Goal: Information Seeking & Learning: Learn about a topic

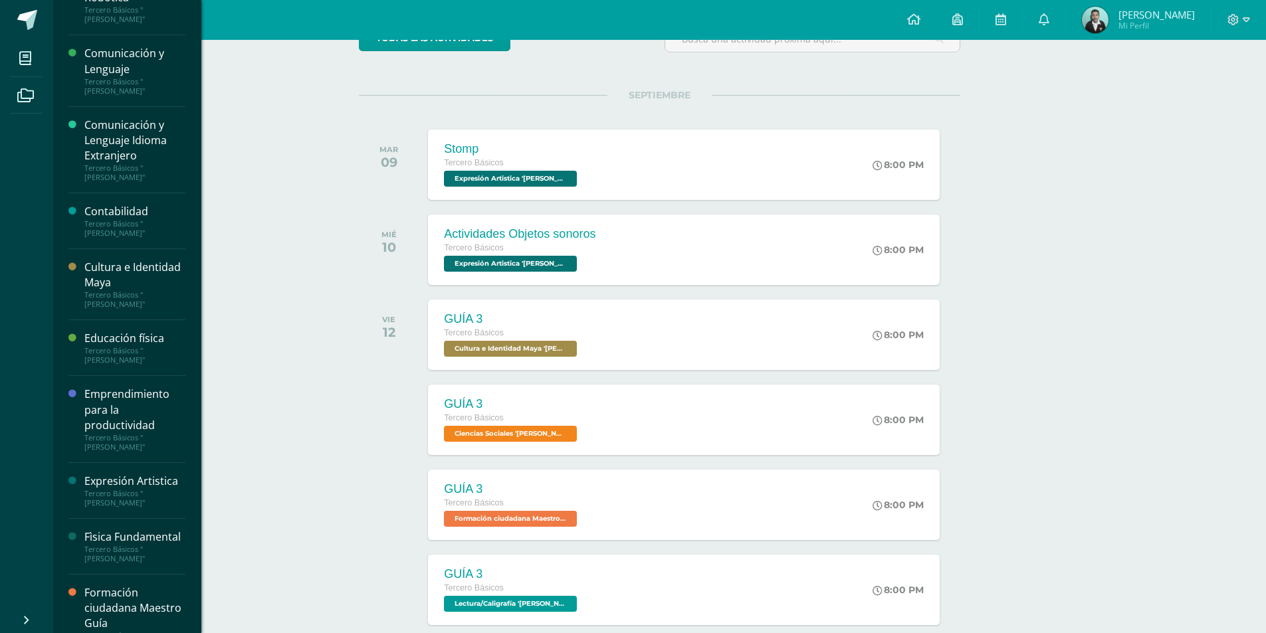
scroll to position [199, 0]
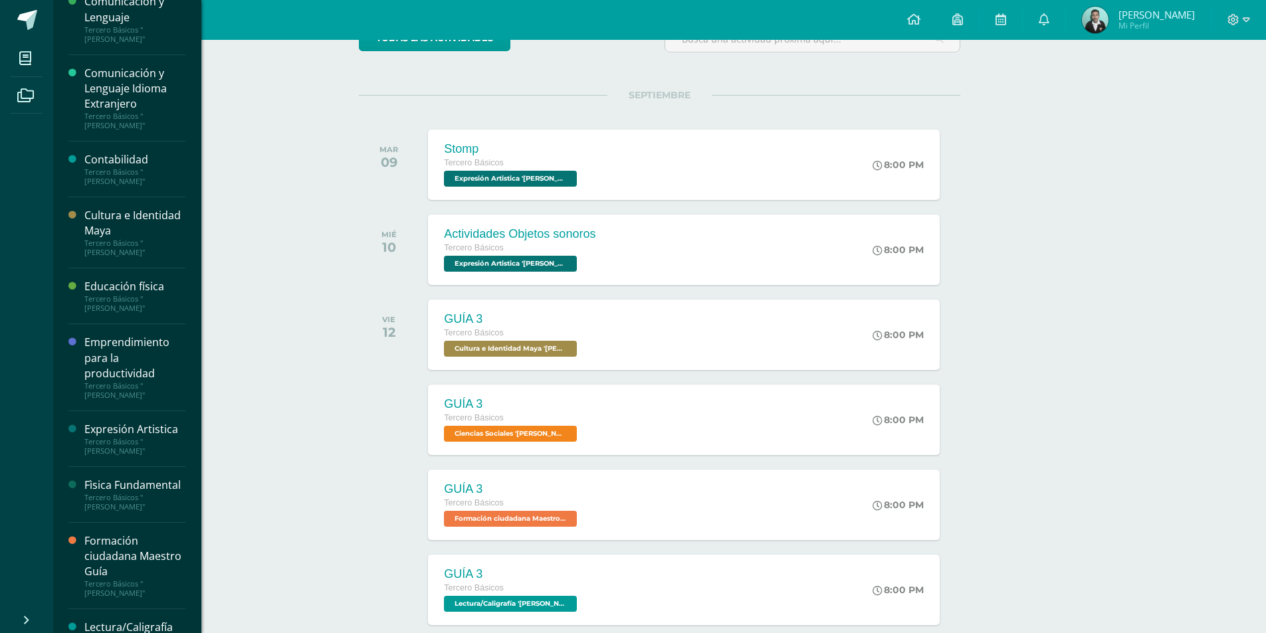
click at [110, 333] on div "Emprendimiento para la productividad Tercero Básicos "Arquimedes"" at bounding box center [126, 367] width 117 height 86
click at [110, 339] on div "Emprendimiento para la productividad" at bounding box center [134, 358] width 101 height 46
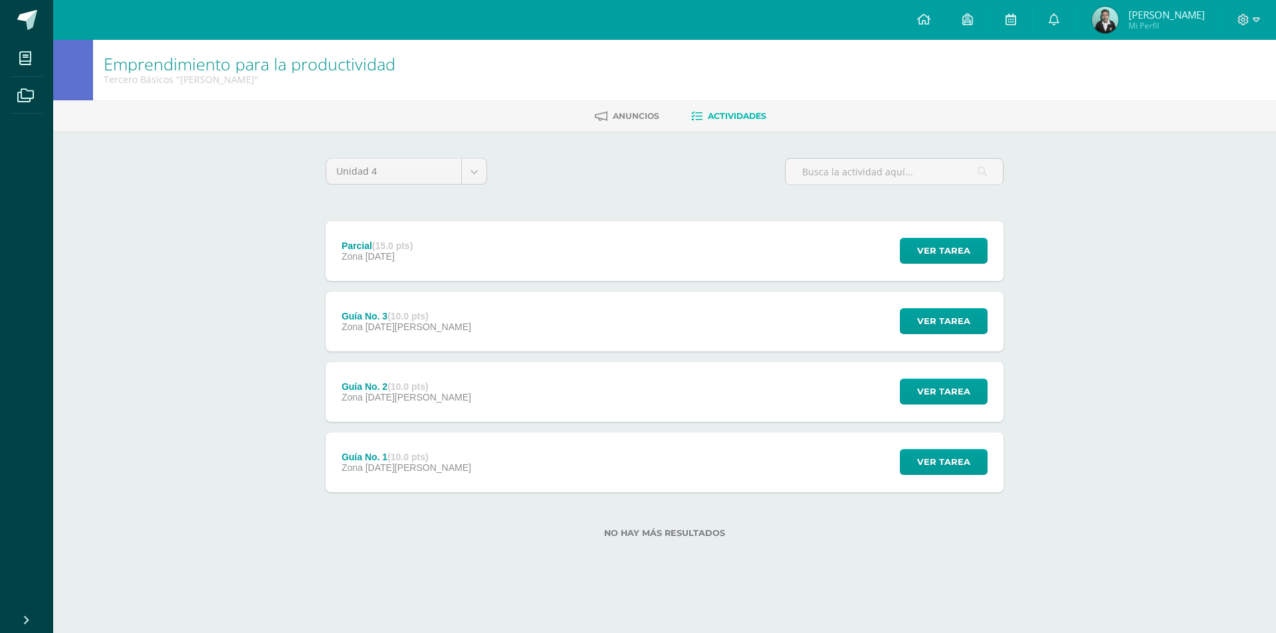
click at [398, 247] on strong "(15.0 pts)" at bounding box center [392, 246] width 41 height 11
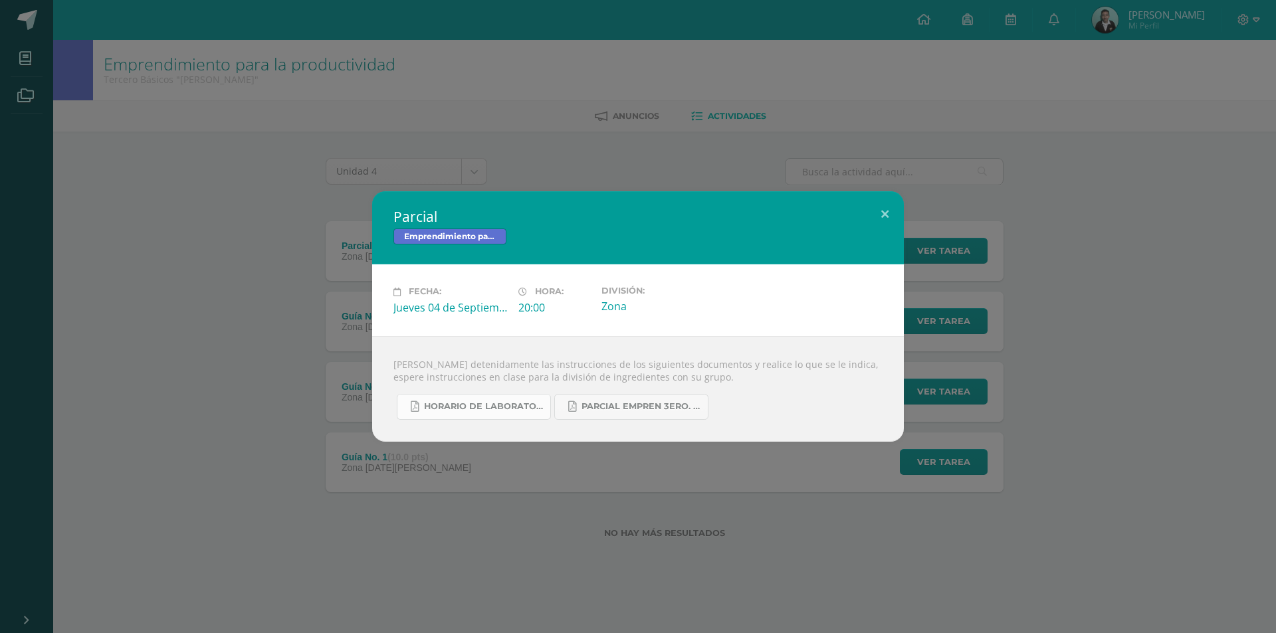
click at [436, 407] on span "HORARIO DE LABORATORIO IV 2025.pdf" at bounding box center [484, 406] width 120 height 11
click at [286, 153] on div "Parcial Emprendimiento para la productividad Fecha: [DATE] Hora: 20:00 División:" at bounding box center [638, 316] width 1276 height 633
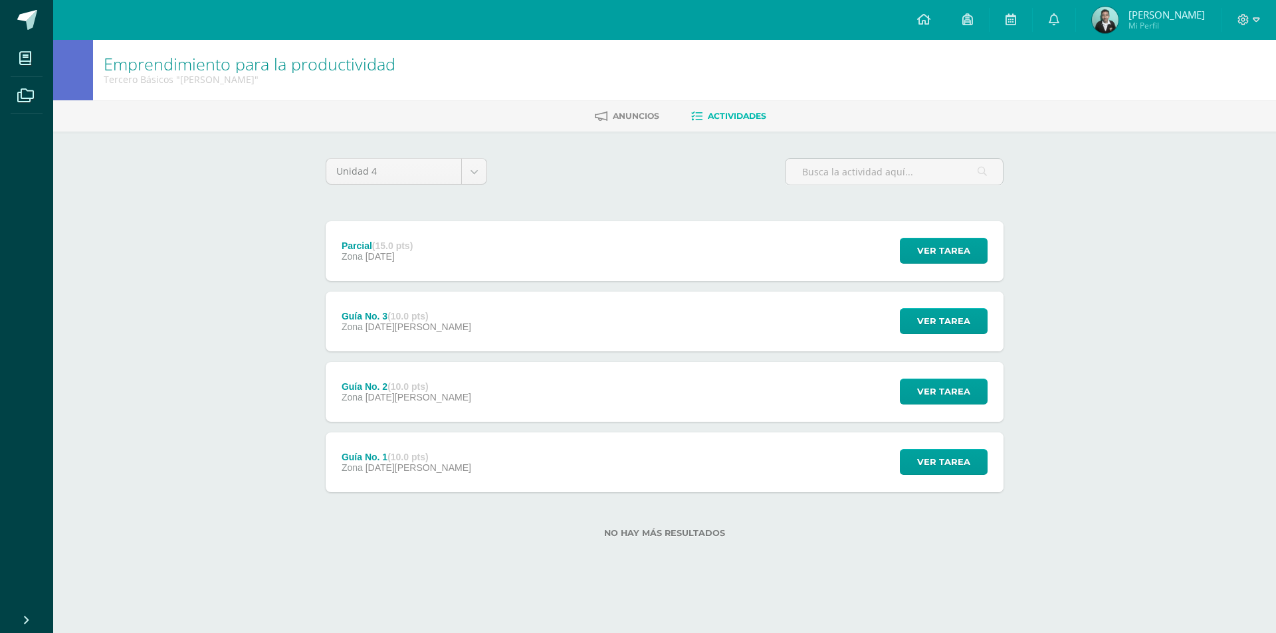
click at [355, 311] on div "Guía No. 3 (10.0 pts)" at bounding box center [407, 316] width 130 height 11
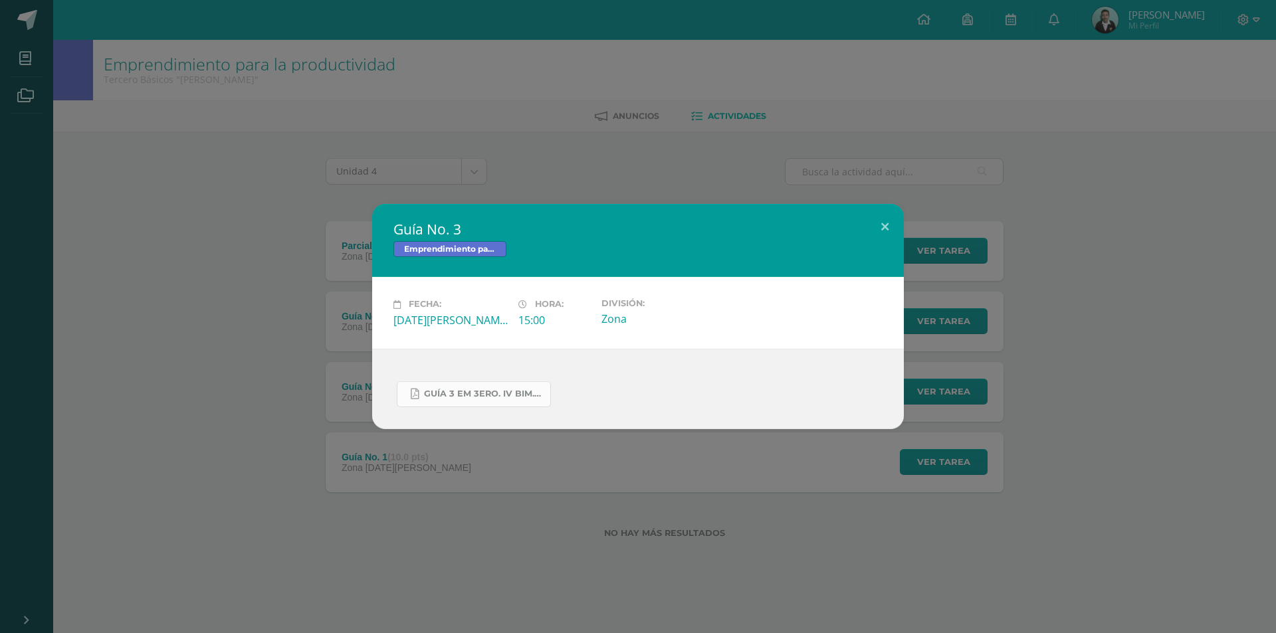
click at [434, 387] on link "GUÍA 3 EM 3ERO. IV BIM.docx.pdf" at bounding box center [474, 394] width 154 height 26
click at [126, 90] on div "Guía No. 3 Emprendimiento para la productividad Fecha: [DATE][PERSON_NAME] Hora…" at bounding box center [638, 316] width 1276 height 633
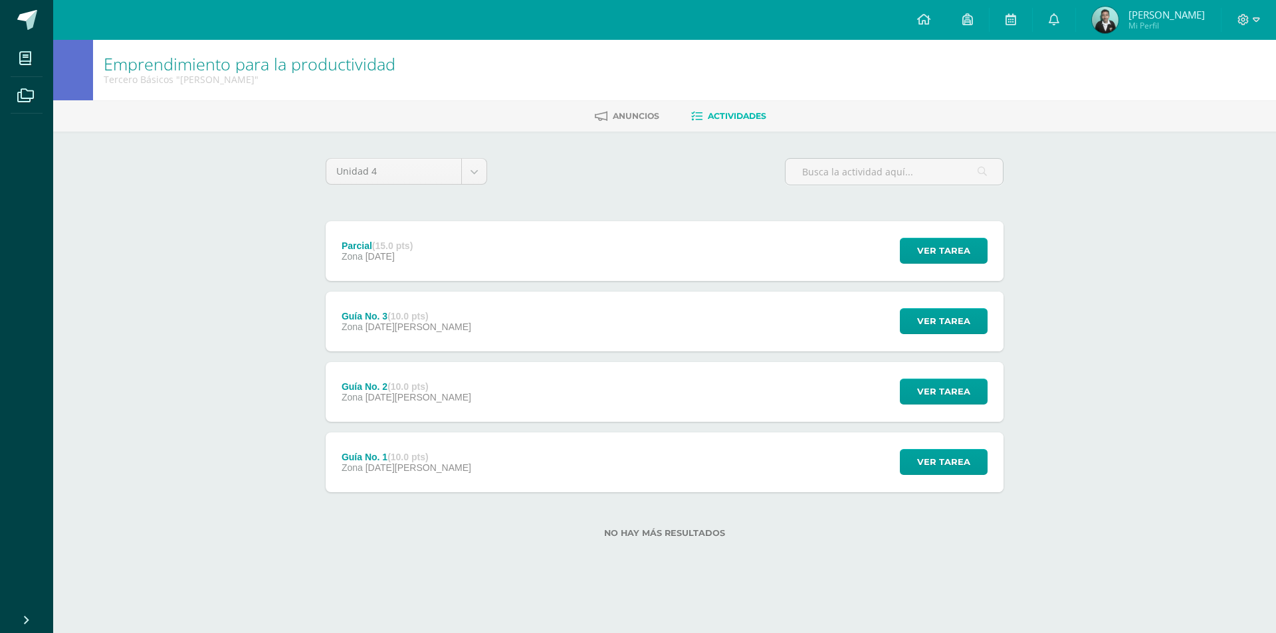
click at [427, 387] on strong "(10.0 pts)" at bounding box center [407, 386] width 41 height 11
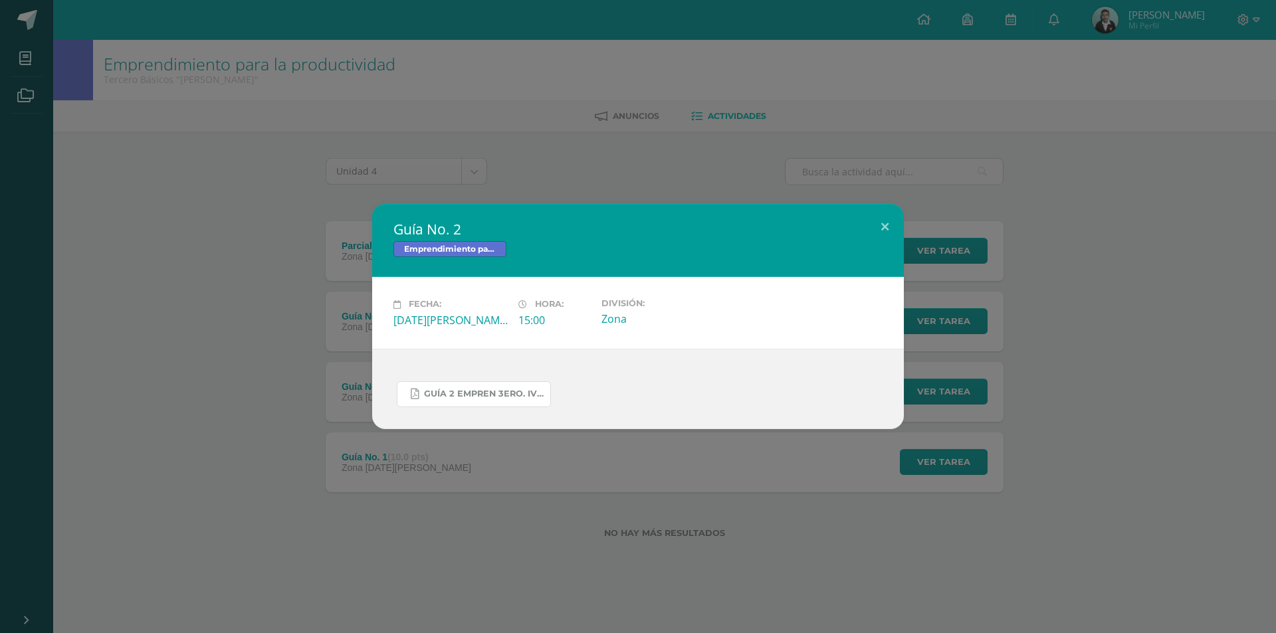
click at [427, 387] on link "GUÍA 2 EMPREN 3ERO. IV BIM.pdf" at bounding box center [474, 394] width 154 height 26
drag, startPoint x: 122, startPoint y: 118, endPoint x: 149, endPoint y: 183, distance: 69.7
click at [124, 124] on div "Guía No. 2 Emprendimiento para la productividad Fecha: [DATE][PERSON_NAME] Hora…" at bounding box center [638, 316] width 1276 height 633
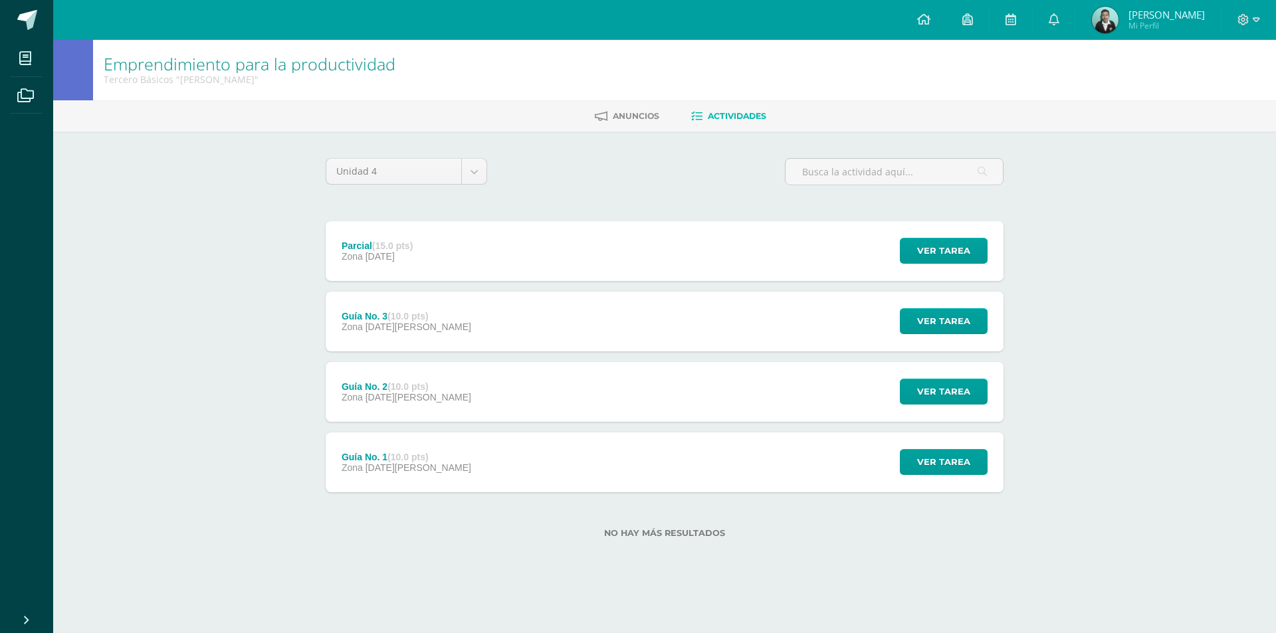
click at [339, 453] on div "Guía No. 1 (10.0 pts) Zona [DATE][PERSON_NAME]" at bounding box center [406, 463] width 161 height 60
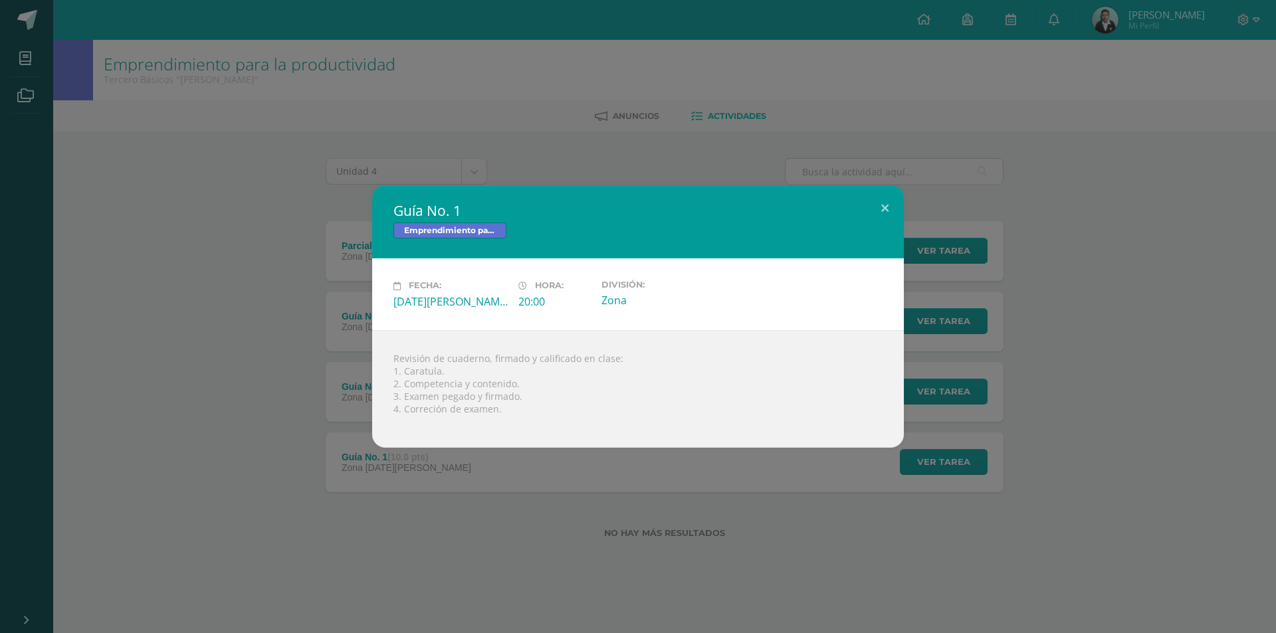
click at [244, 289] on div "Guía No. 1 Emprendimiento para la productividad Fecha: [DATE][PERSON_NAME] Hora…" at bounding box center [637, 316] width 1265 height 262
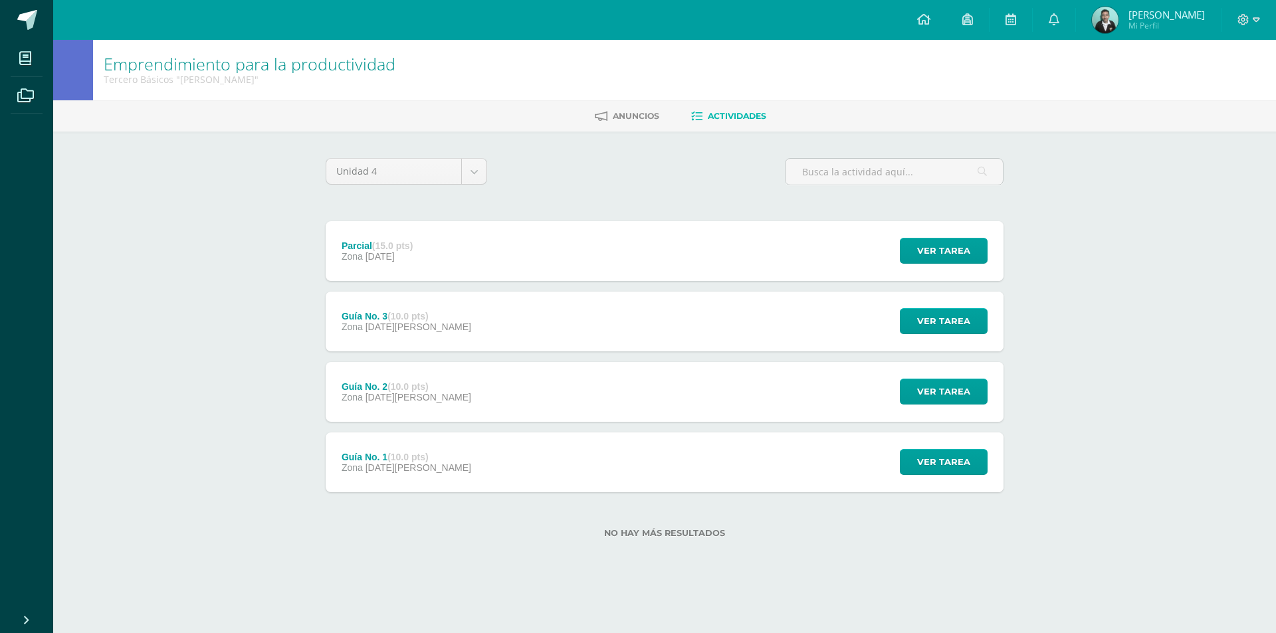
click at [268, 19] on div "Configuración Cerrar sesión [PERSON_NAME] Mi Perfil Avisos 0 avisos sin leer Av…" at bounding box center [664, 20] width 1223 height 40
click at [929, 25] on link at bounding box center [923, 20] width 45 height 40
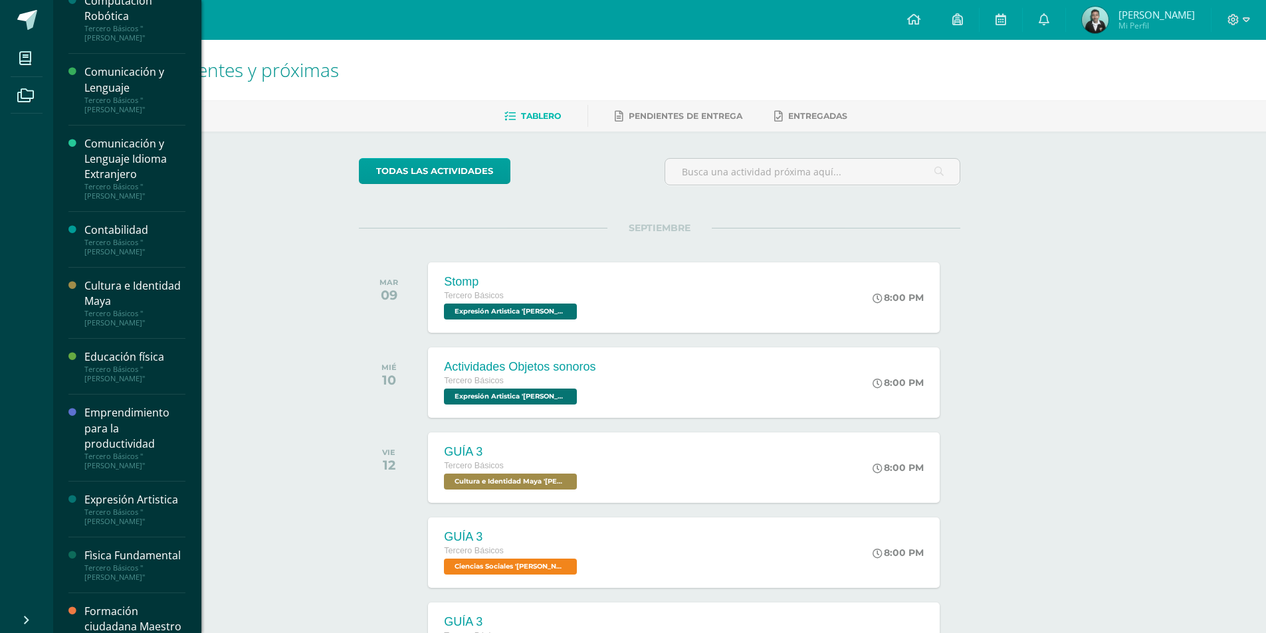
scroll to position [133, 0]
click at [120, 409] on div "Emprendimiento para la productividad" at bounding box center [134, 424] width 101 height 46
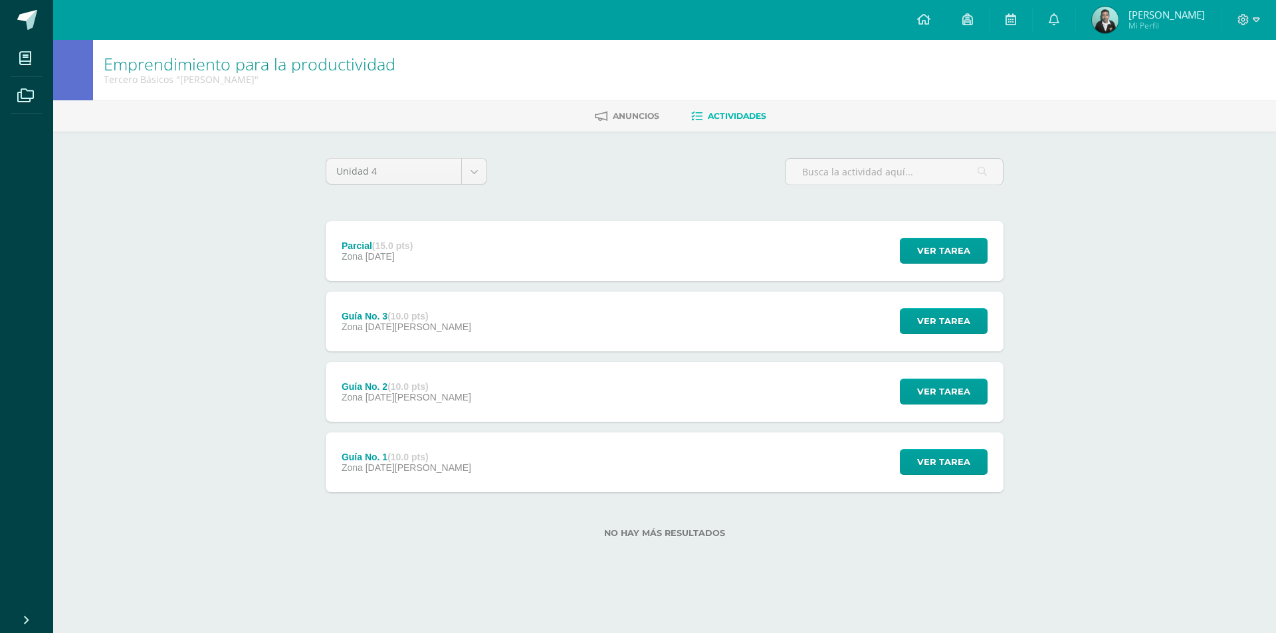
click at [421, 332] on div "Zona [DATE][PERSON_NAME]" at bounding box center [407, 327] width 130 height 11
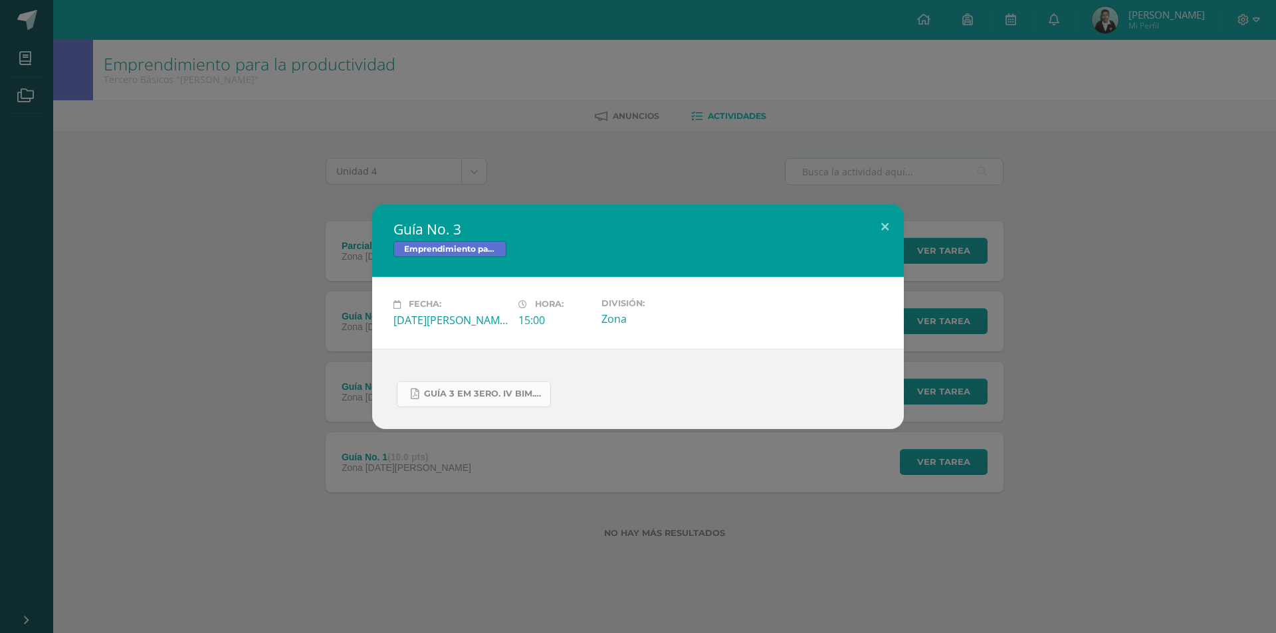
click at [454, 397] on span "GUÍA 3 EM 3ERO. IV BIM.docx.pdf" at bounding box center [484, 394] width 120 height 11
